Goal: Transaction & Acquisition: Purchase product/service

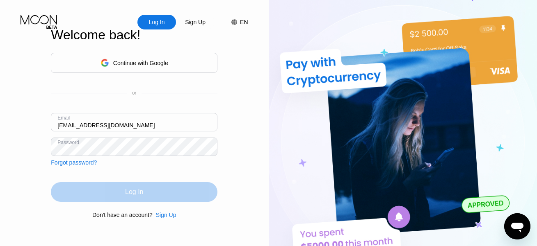
click at [123, 187] on div "Log In" at bounding box center [134, 192] width 166 height 20
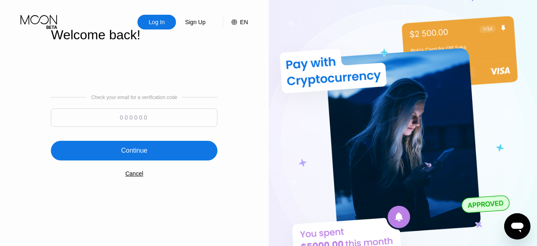
click at [111, 114] on input at bounding box center [134, 118] width 166 height 18
paste input "474085"
type input "474085"
click at [123, 146] on div "Continue" at bounding box center [134, 151] width 166 height 20
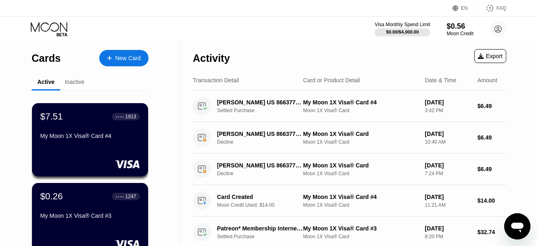
click at [109, 57] on icon at bounding box center [109, 58] width 5 height 5
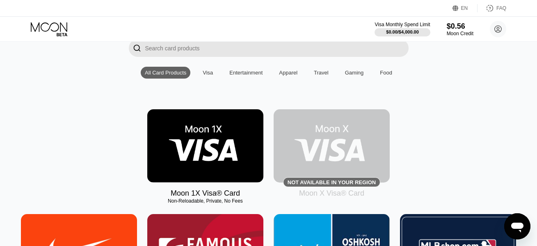
scroll to position [87, 0]
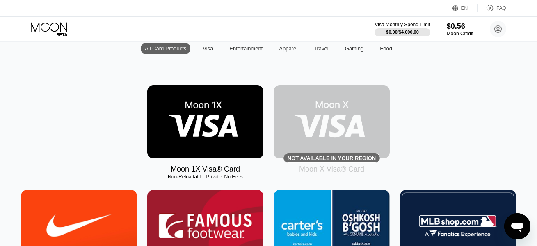
click at [180, 121] on img at bounding box center [205, 121] width 116 height 73
